Goal: Information Seeking & Learning: Learn about a topic

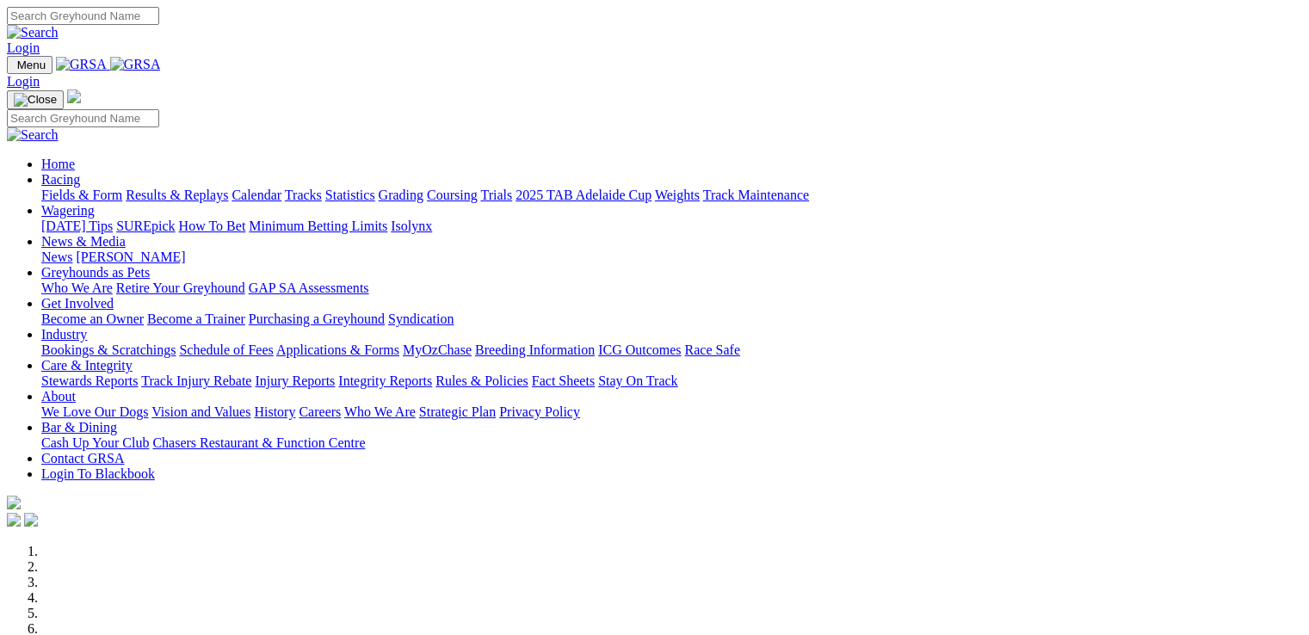
click at [76, 389] on link "About" at bounding box center [58, 396] width 34 height 15
click at [416, 404] on link "Who We Are" at bounding box center [379, 411] width 71 height 15
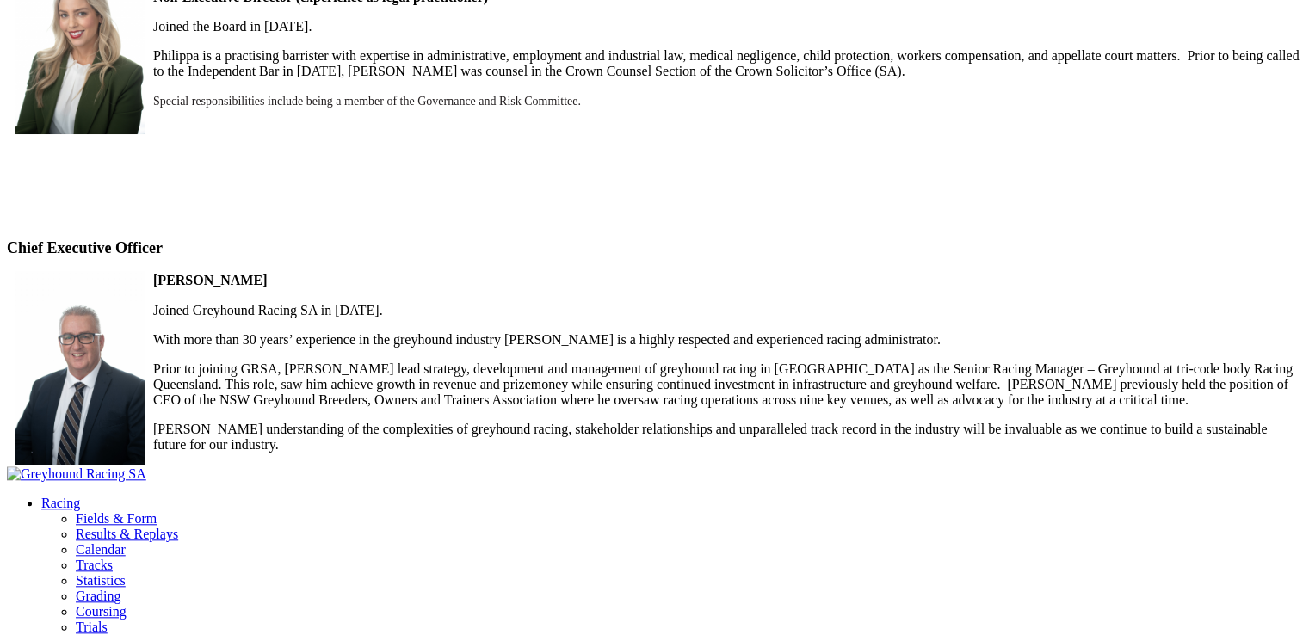
scroll to position [1543, 0]
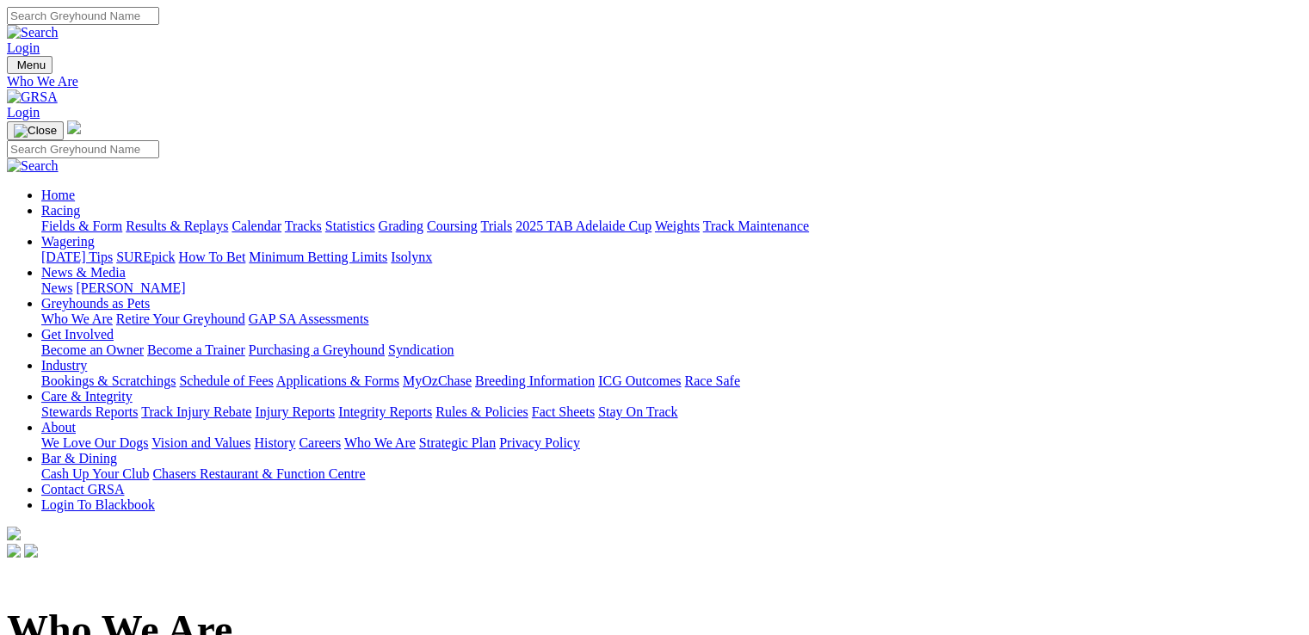
click at [126, 265] on link "News & Media" at bounding box center [83, 272] width 84 height 15
click at [159, 16] on input "Search" at bounding box center [83, 16] width 152 height 18
